Goal: Download file/media

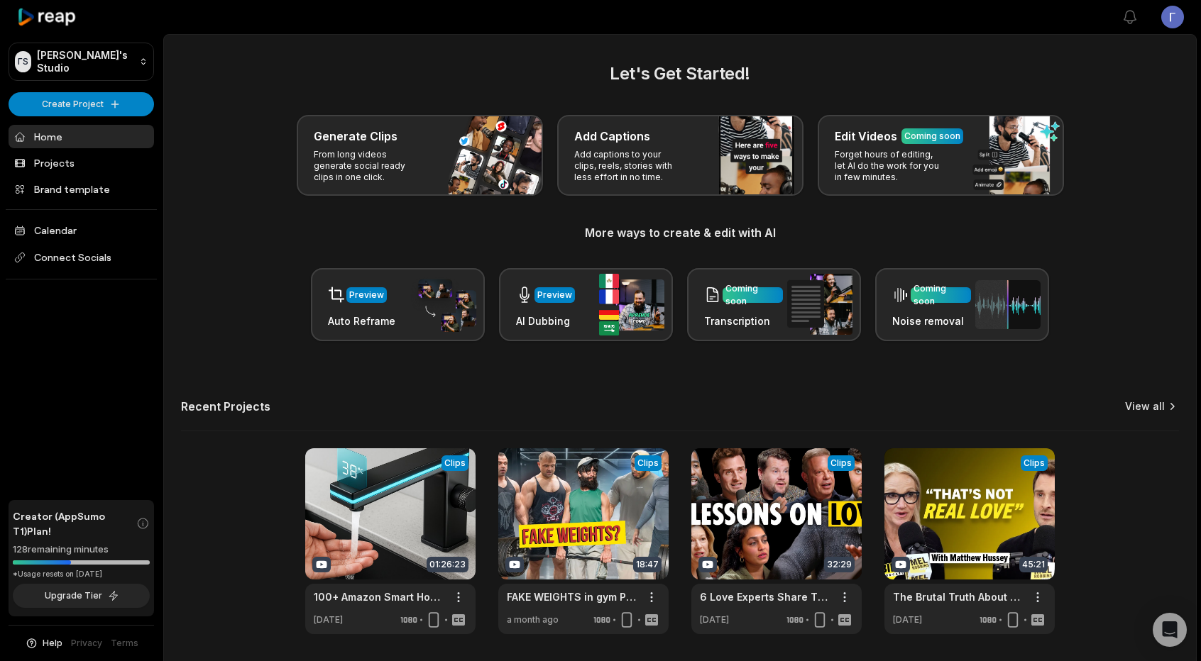
click at [1154, 410] on link "View all" at bounding box center [1145, 406] width 40 height 14
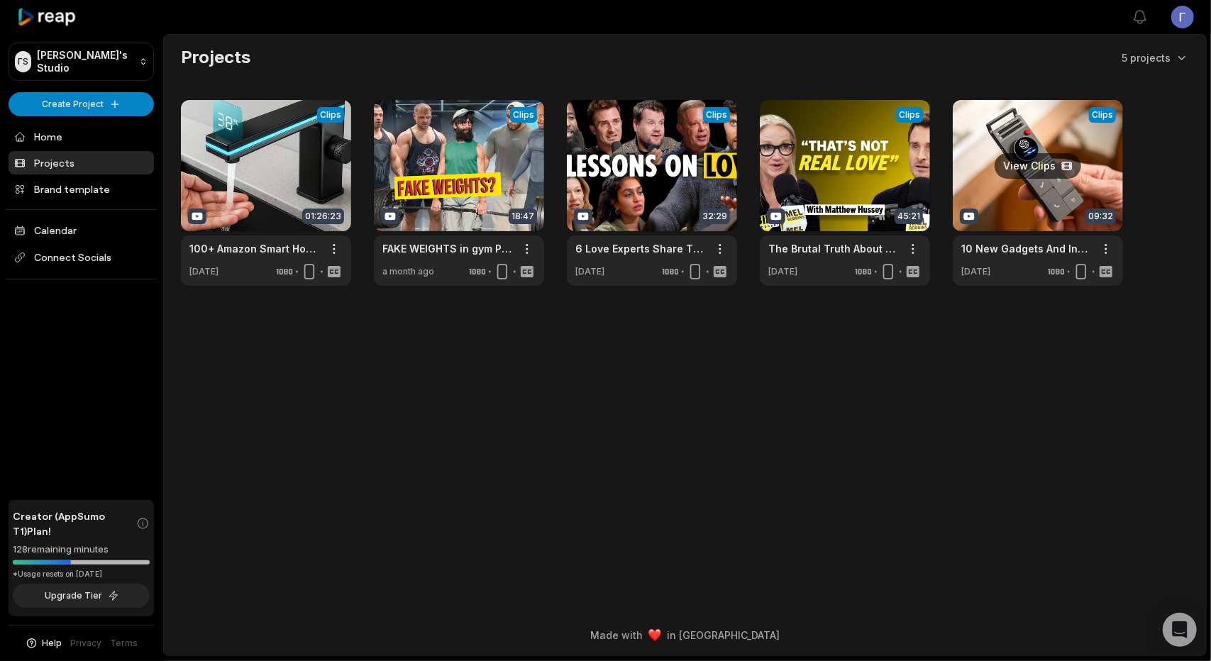
click at [1048, 185] on link at bounding box center [1038, 193] width 170 height 186
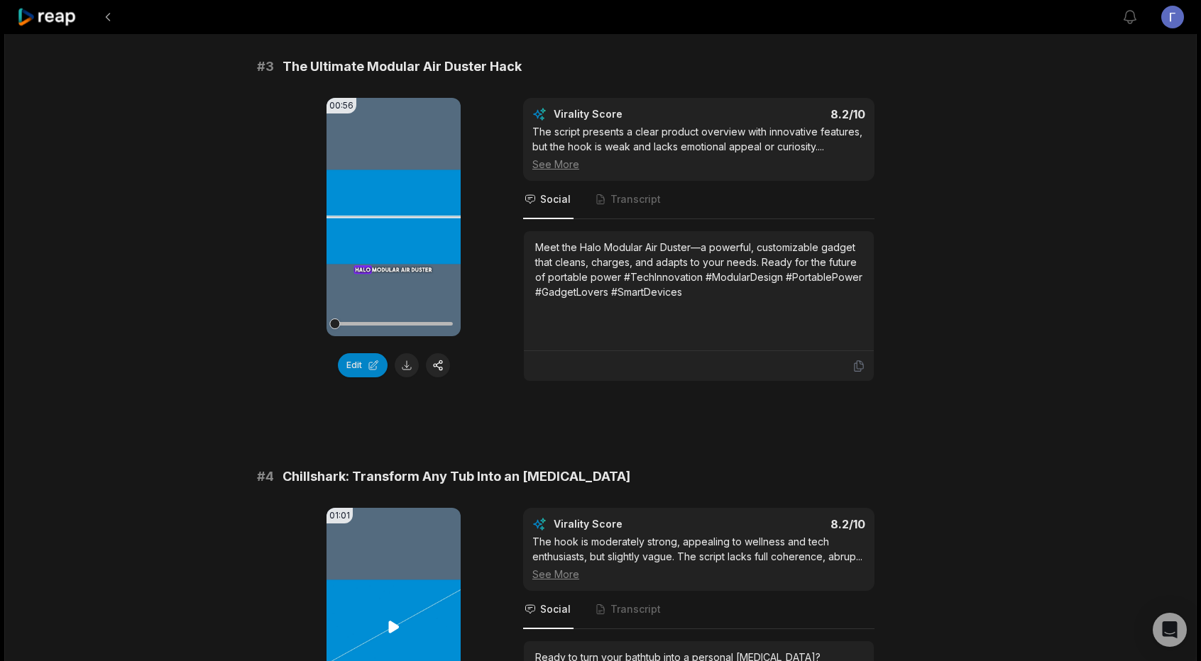
scroll to position [903, 0]
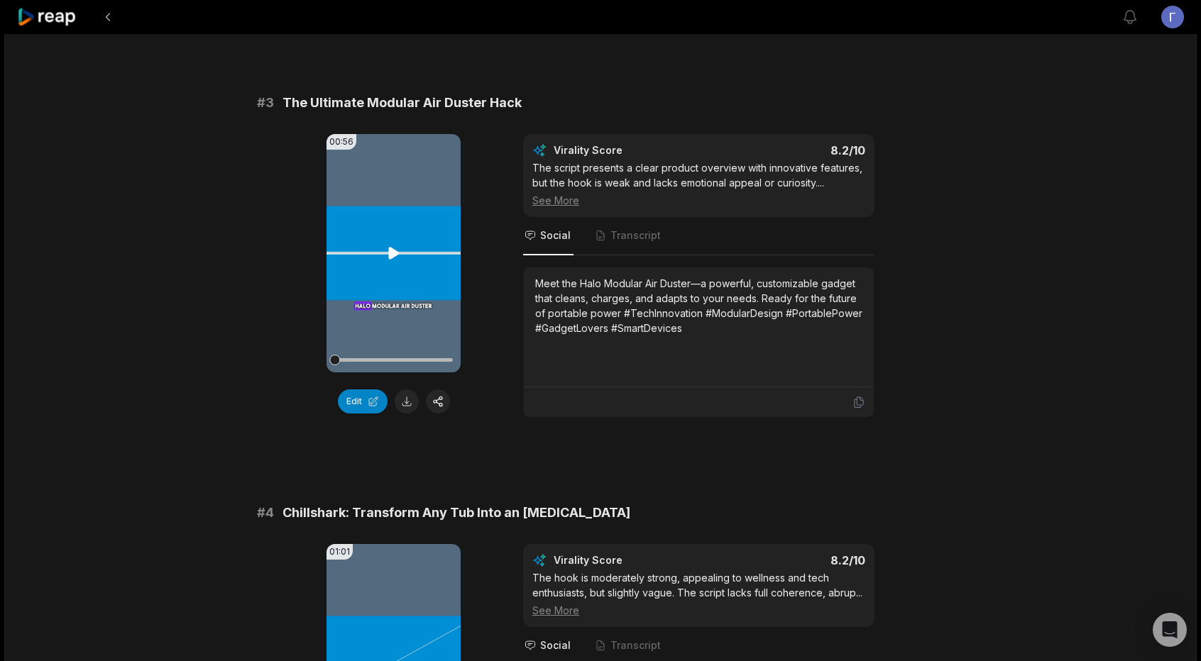
click at [397, 248] on icon at bounding box center [393, 253] width 17 height 17
click at [397, 248] on icon at bounding box center [394, 252] width 6 height 9
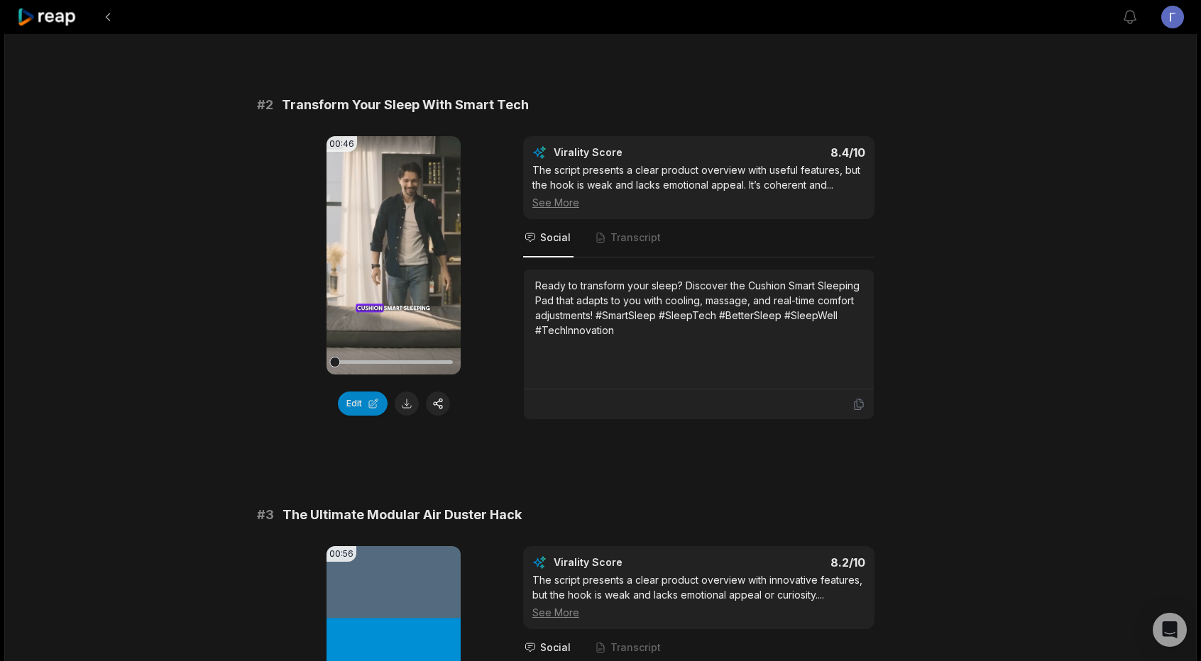
scroll to position [477, 0]
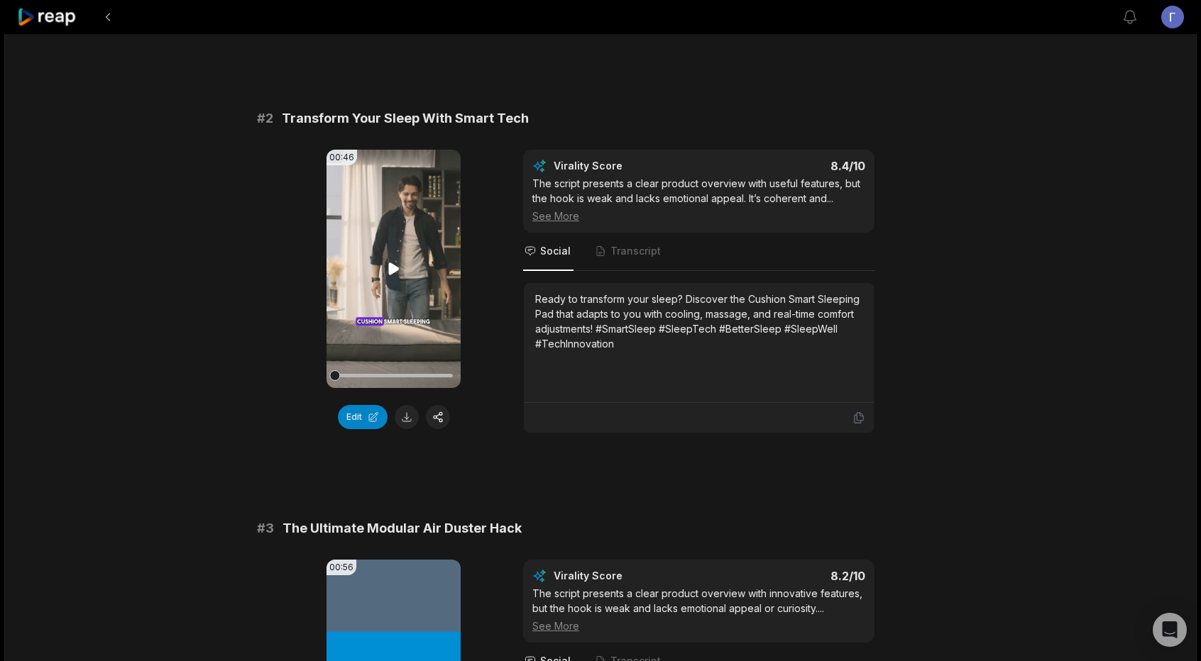
click at [398, 269] on icon at bounding box center [393, 268] width 17 height 17
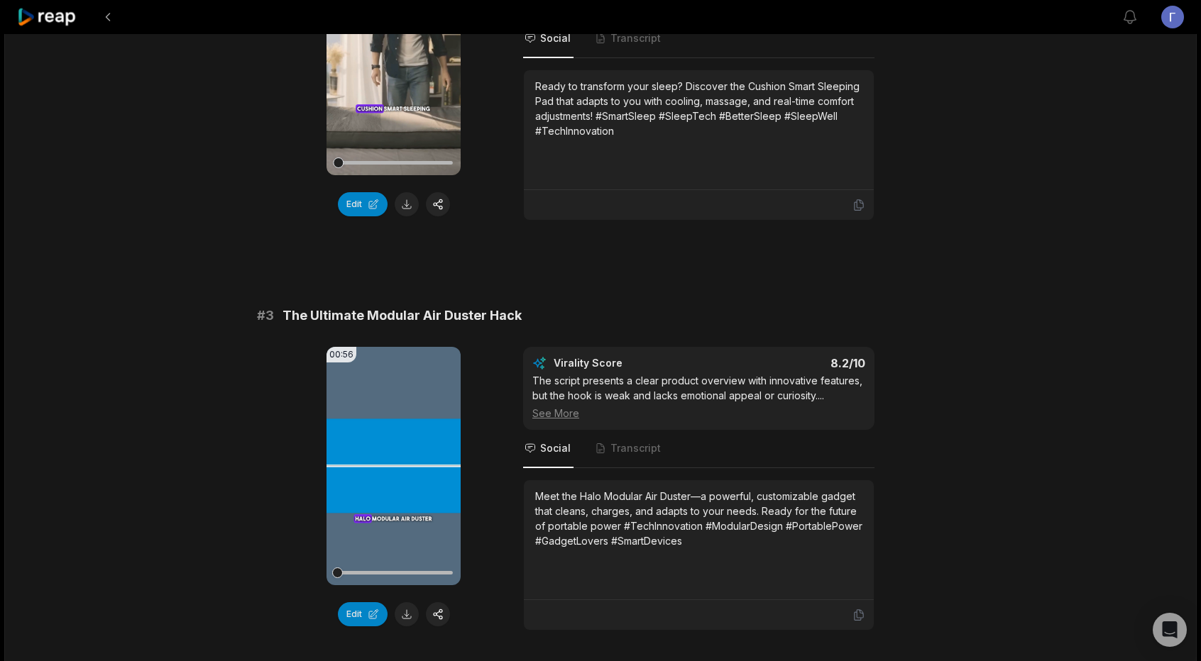
scroll to position [903, 0]
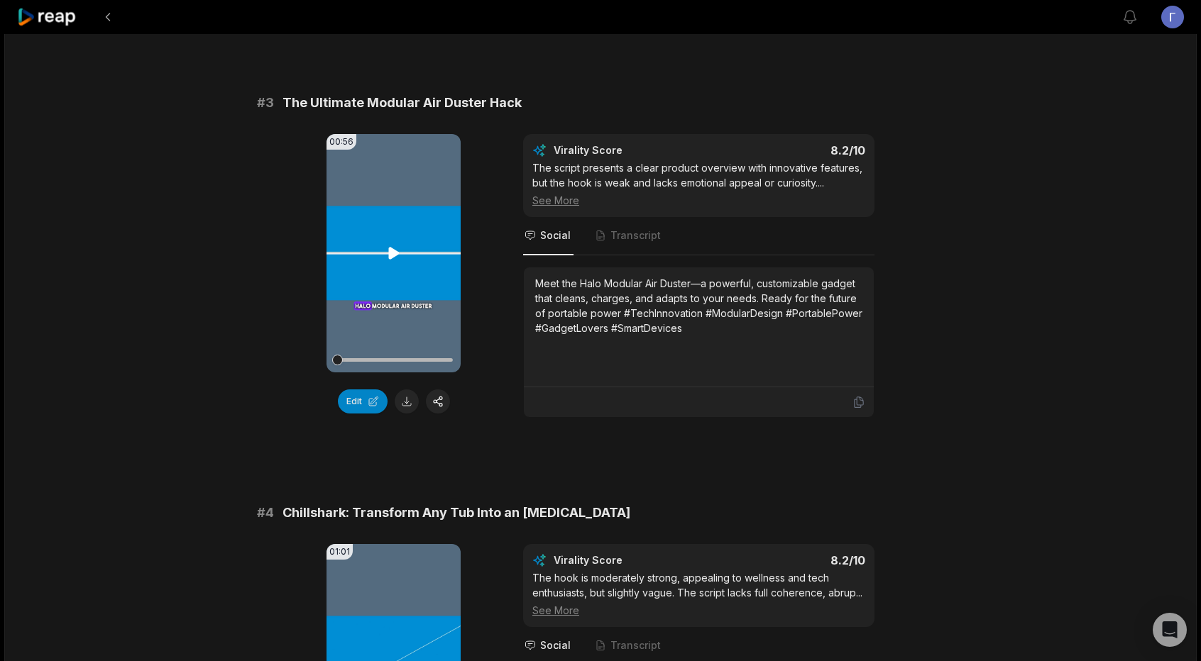
click at [393, 253] on icon at bounding box center [393, 253] width 11 height 12
drag, startPoint x: 343, startPoint y: 357, endPoint x: 321, endPoint y: 358, distance: 22.0
click at [321, 358] on div "00:56 Your browser does not support mp4 format. Edit Virality Score 8.2 /10 The…" at bounding box center [600, 276] width 687 height 284
click at [410, 394] on button at bounding box center [407, 402] width 24 height 24
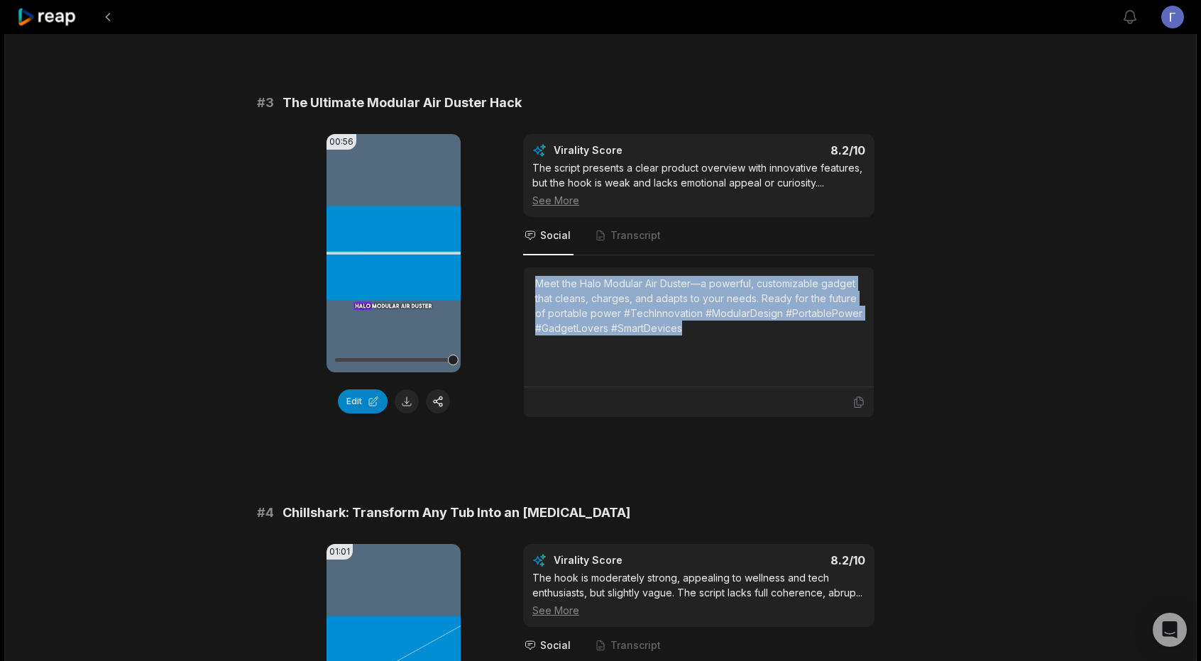
drag, startPoint x: 532, startPoint y: 282, endPoint x: 712, endPoint y: 330, distance: 186.6
click at [712, 330] on div "Meet the Halo Modular Air Duster—a powerful, customizable gadget that cleans, c…" at bounding box center [699, 328] width 350 height 120
copy div "Meet the Halo Modular Air Duster—a powerful, customizable gadget that cleans, c…"
click at [847, 294] on div "Meet the Halo Modular Air Duster—a powerful, customizable gadget that cleans, c…" at bounding box center [698, 306] width 327 height 60
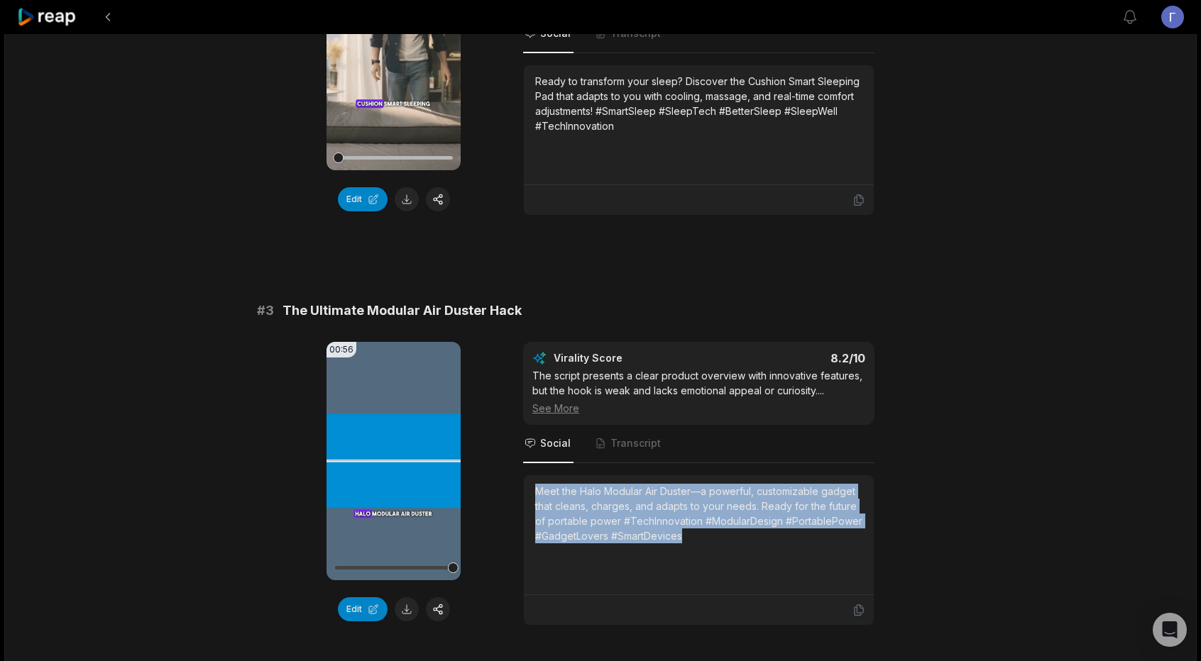
scroll to position [690, 0]
